Goal: Transaction & Acquisition: Purchase product/service

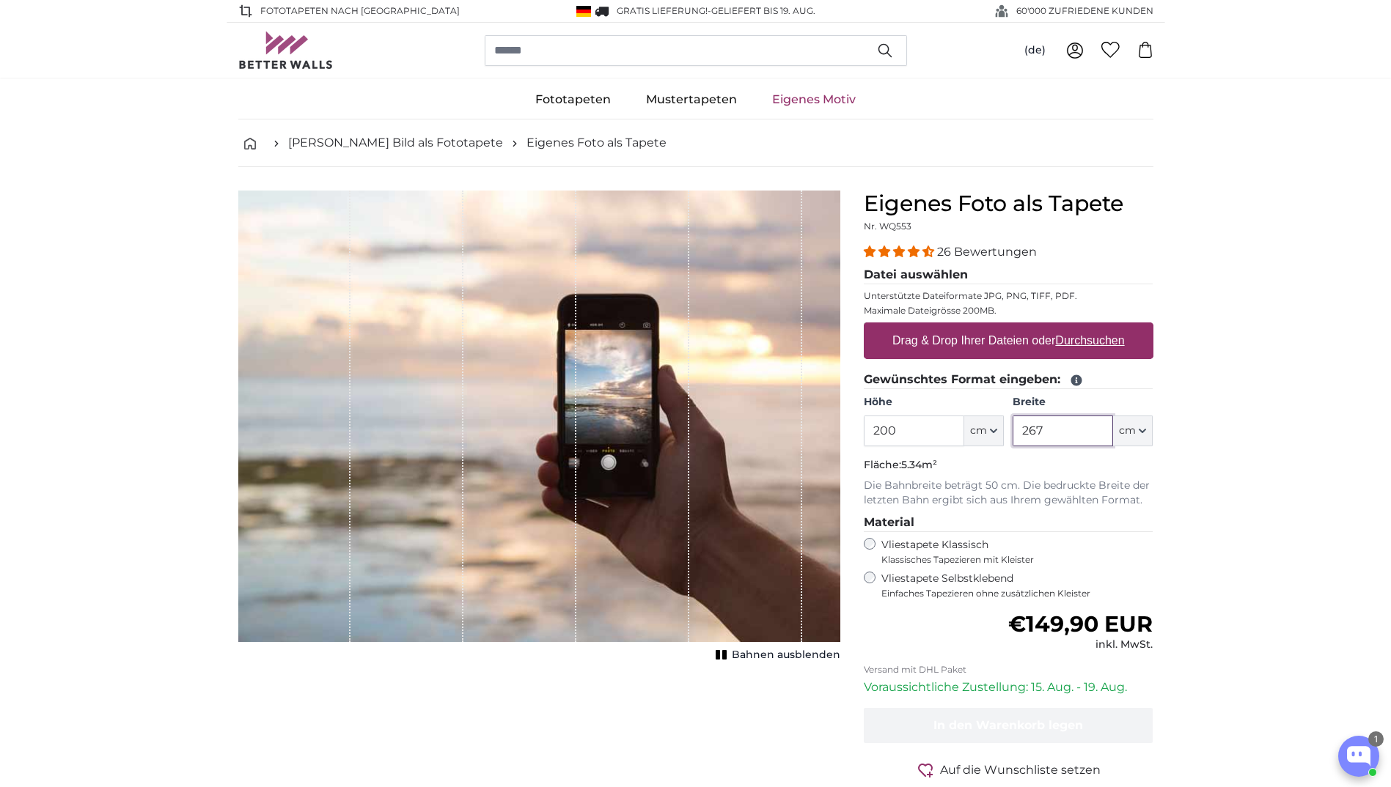
click at [1097, 436] on input "267" at bounding box center [1063, 431] width 100 height 31
click at [990, 438] on div "Höhe 200 ft cm Centimeter (cm) Inches (inch) Feet (ft. in.) Breite 267 ft cm Ce…" at bounding box center [1009, 420] width 290 height 51
click at [885, 581] on label "Vliestapete Selbstklebend Einfaches Tapezieren ohne zusätzlichen Kleister" at bounding box center [1017, 586] width 272 height 28
click at [791, 658] on span "Bahnen ausblenden" at bounding box center [786, 655] width 109 height 15
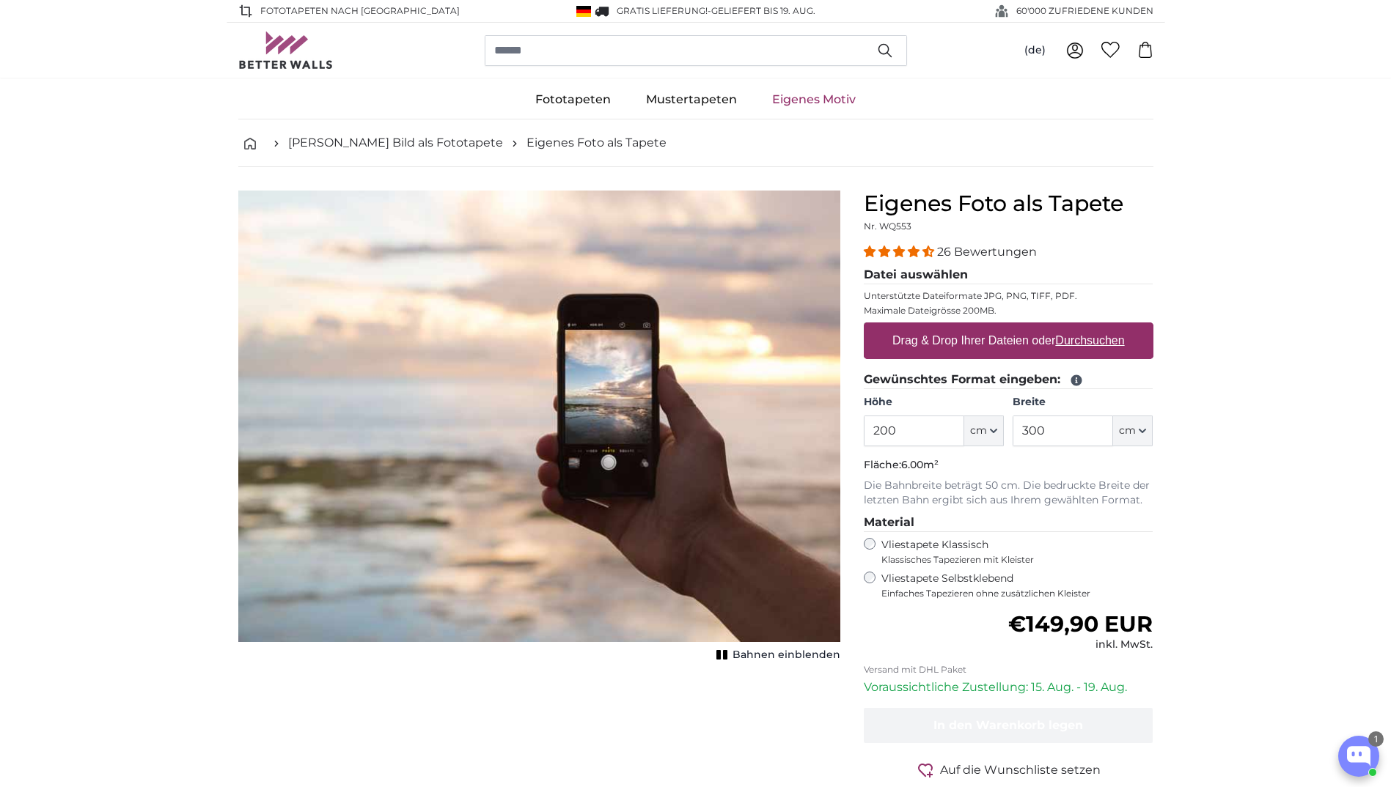
click at [791, 658] on span "Bahnen einblenden" at bounding box center [786, 655] width 108 height 15
drag, startPoint x: 1097, startPoint y: 437, endPoint x: 975, endPoint y: 433, distance: 121.8
click at [977, 433] on div "Höhe 200 ft cm Centimeter (cm) Inches (inch) Feet (ft. in.) Breite 300 ft cm Ce…" at bounding box center [1009, 420] width 290 height 51
type input "500"
click at [990, 342] on label "Drag & Drop Ihrer Dateien oder Durchsuchen" at bounding box center [1008, 340] width 244 height 29
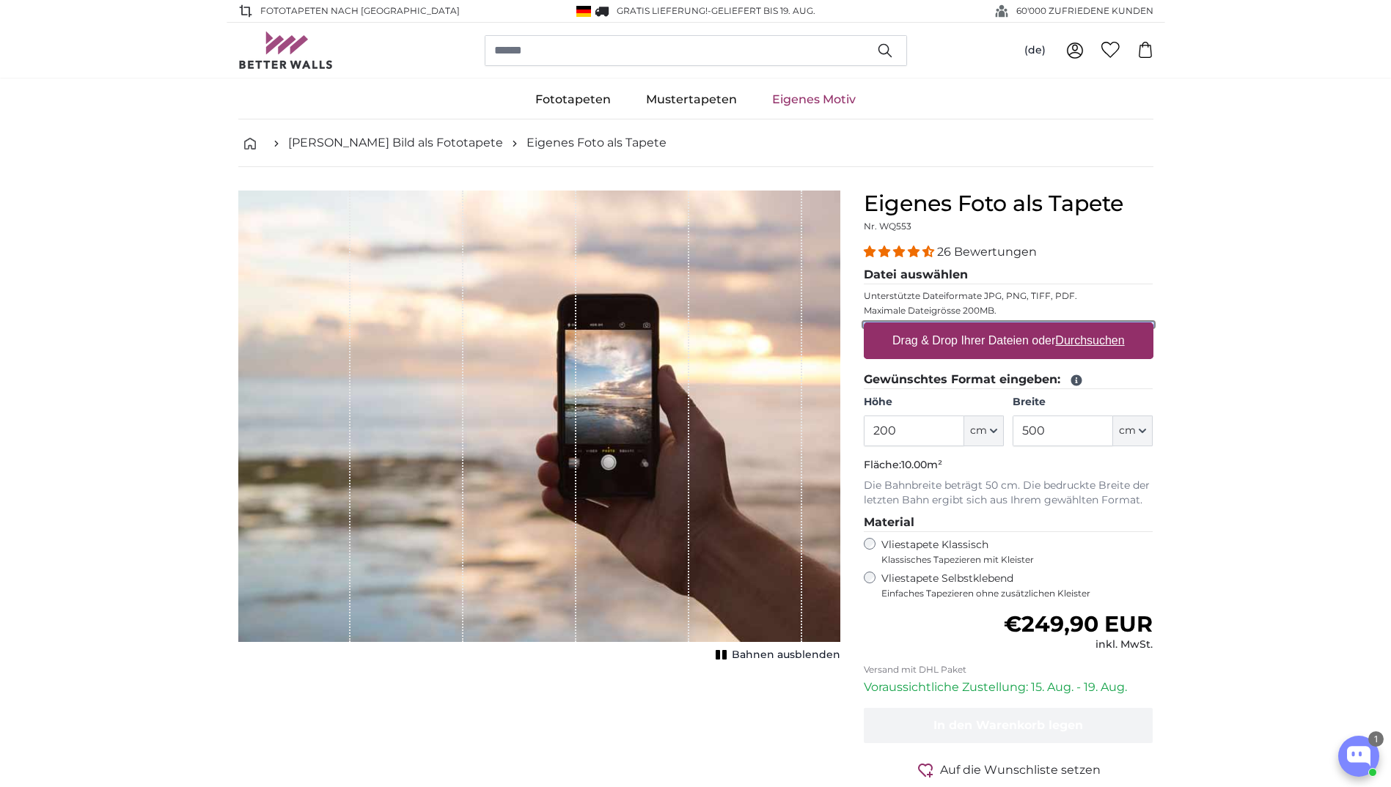
click at [990, 327] on input "Drag & Drop Ihrer Dateien oder Durchsuchen" at bounding box center [1009, 325] width 290 height 4
type input "**********"
